Goal: Participate in discussion: Engage in conversation with other users on a specific topic

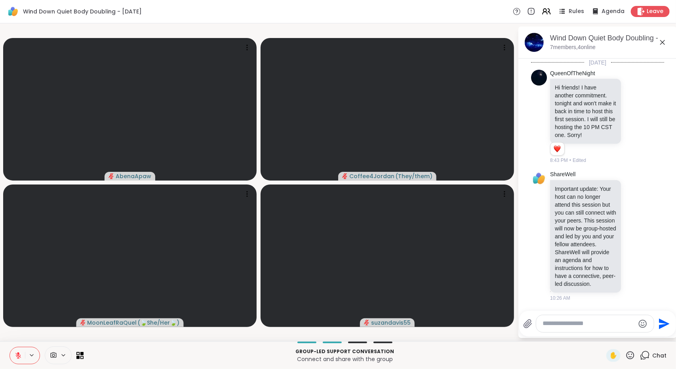
scroll to position [87, 0]
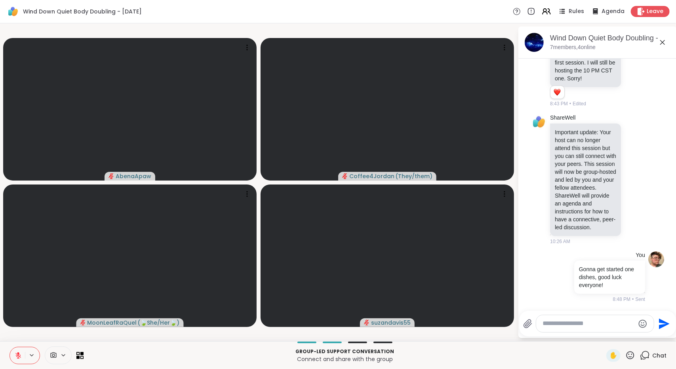
click at [580, 319] on div at bounding box center [595, 323] width 118 height 17
click at [597, 328] on div at bounding box center [595, 323] width 118 height 17
click at [602, 323] on textarea "Type your message" at bounding box center [588, 323] width 92 height 8
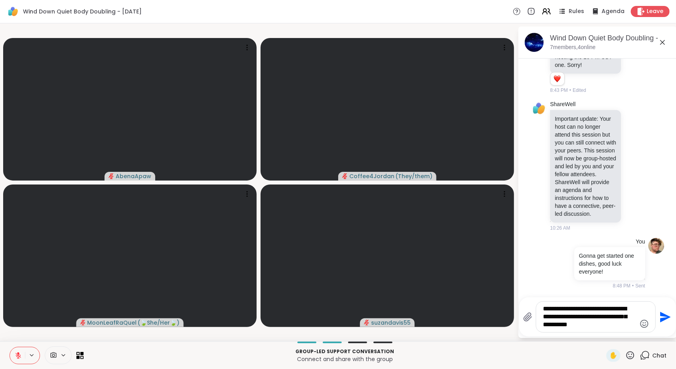
type textarea "**********"
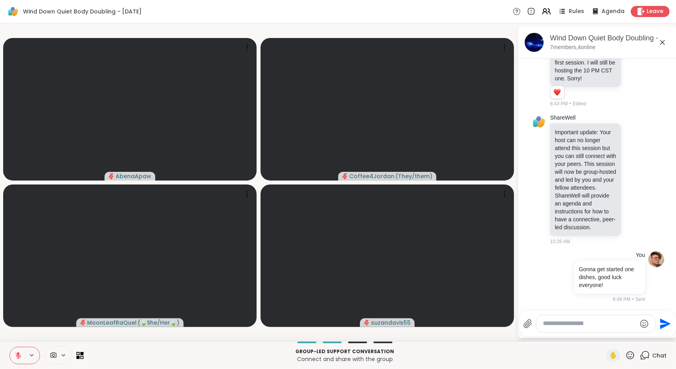
scroll to position [161, 0]
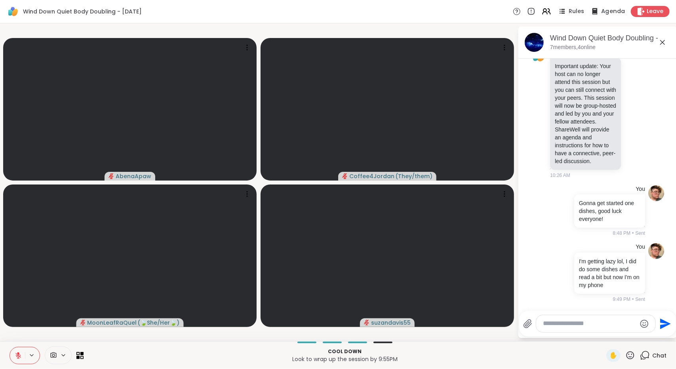
click at [601, 8] on span "Agenda" at bounding box center [613, 12] width 24 height 8
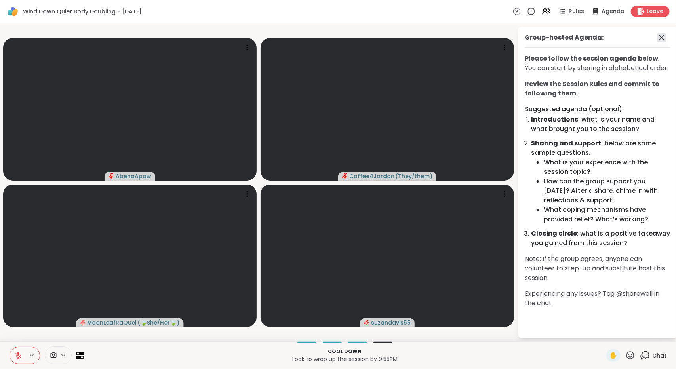
click at [663, 36] on icon at bounding box center [661, 37] width 9 height 9
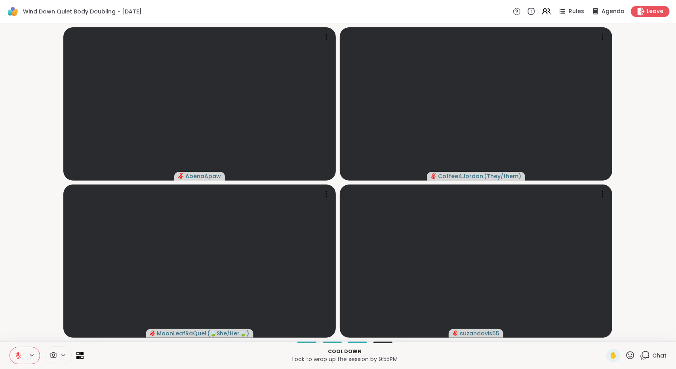
click at [658, 350] on div "Chat" at bounding box center [653, 355] width 27 height 13
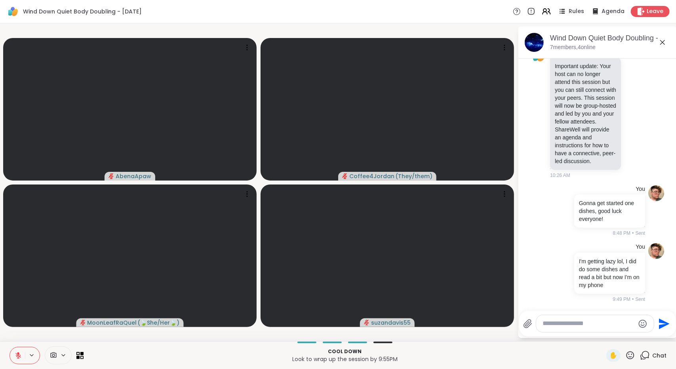
click at [17, 355] on icon at bounding box center [18, 355] width 7 height 7
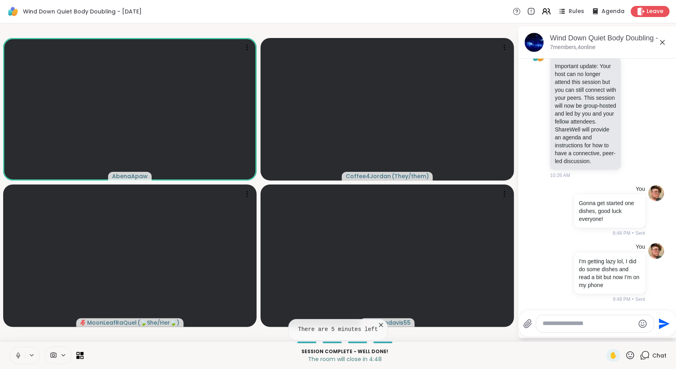
click at [12, 353] on button at bounding box center [17, 355] width 15 height 17
click at [18, 349] on button at bounding box center [17, 355] width 15 height 17
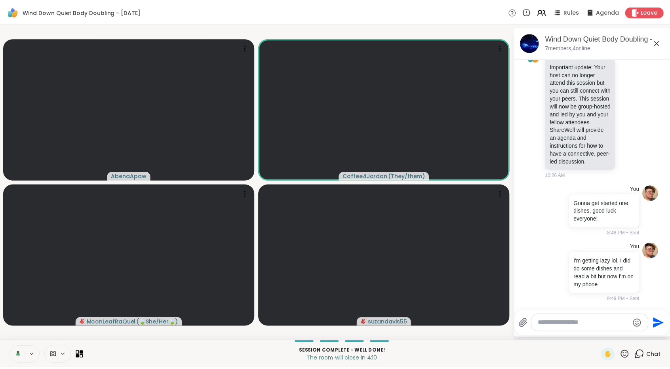
scroll to position [160, 0]
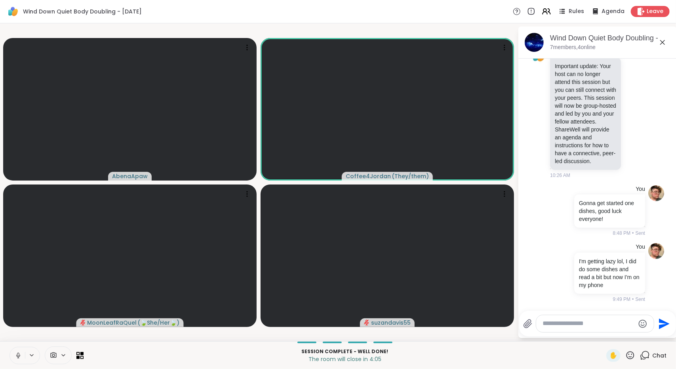
click at [18, 350] on button at bounding box center [17, 355] width 15 height 17
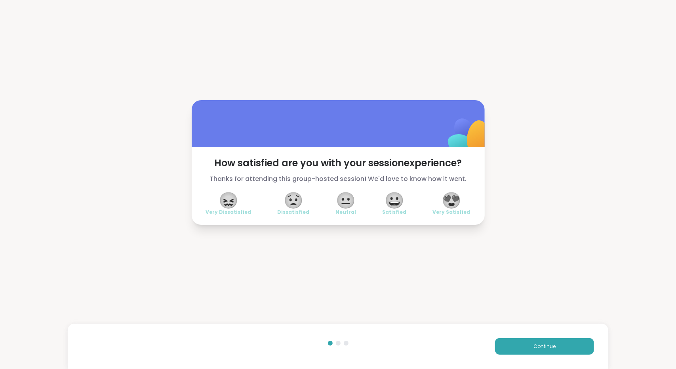
click at [452, 205] on span "😍" at bounding box center [451, 200] width 20 height 14
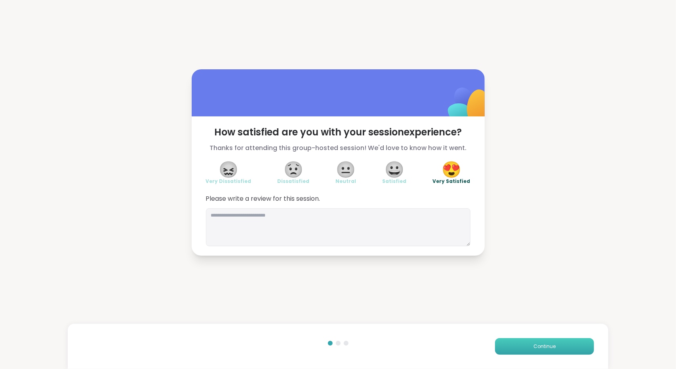
click at [518, 345] on button "Continue" at bounding box center [544, 346] width 99 height 17
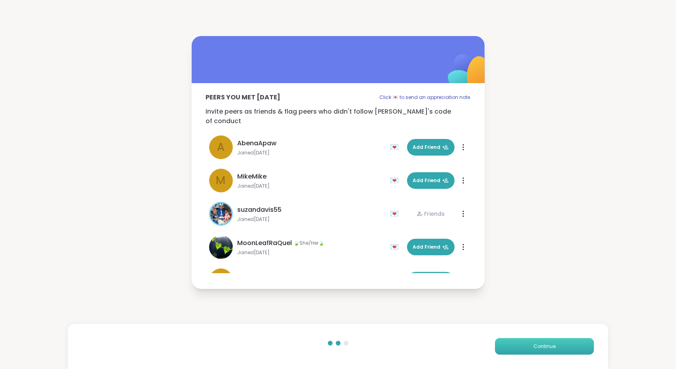
click at [518, 345] on button "Continue" at bounding box center [544, 346] width 99 height 17
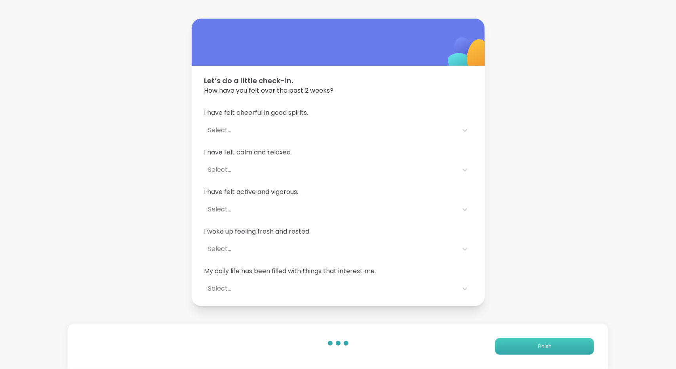
click at [518, 345] on button "Finish" at bounding box center [544, 346] width 99 height 17
